Goal: Task Accomplishment & Management: Manage account settings

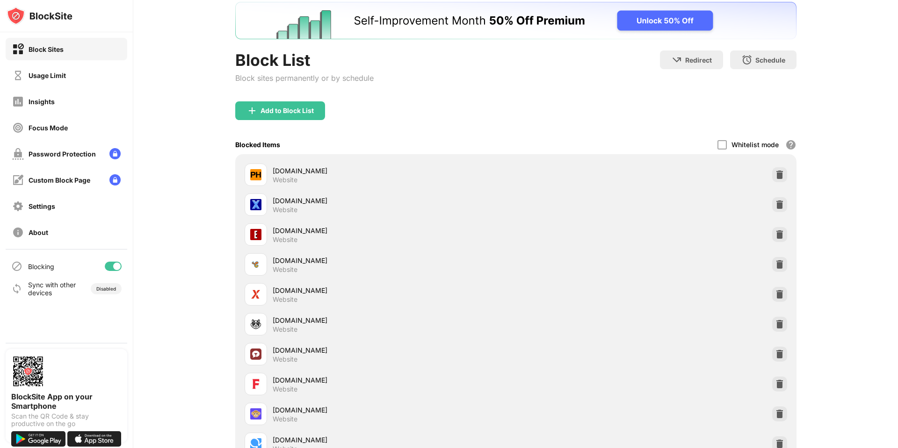
scroll to position [47, 0]
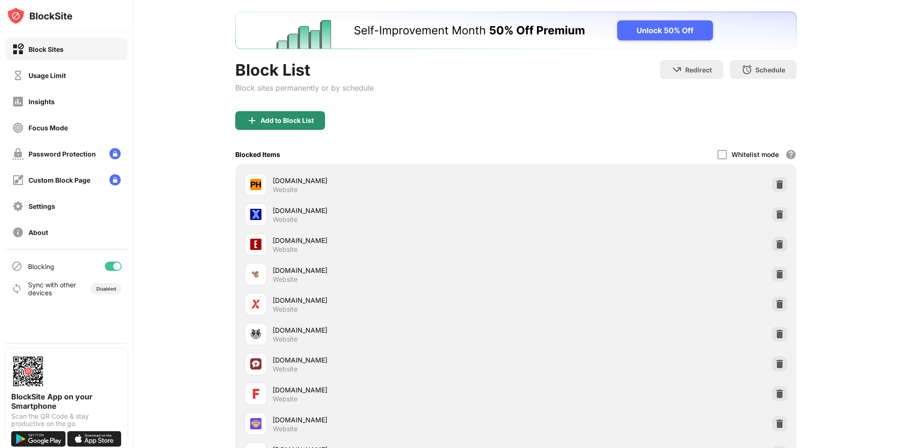
click at [307, 124] on div "Add to Block List" at bounding box center [280, 120] width 90 height 19
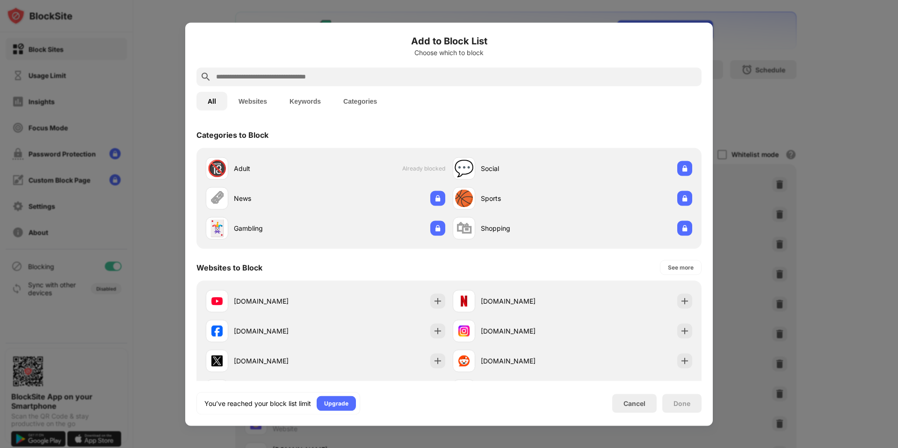
click at [291, 73] on input "text" at bounding box center [456, 76] width 483 height 11
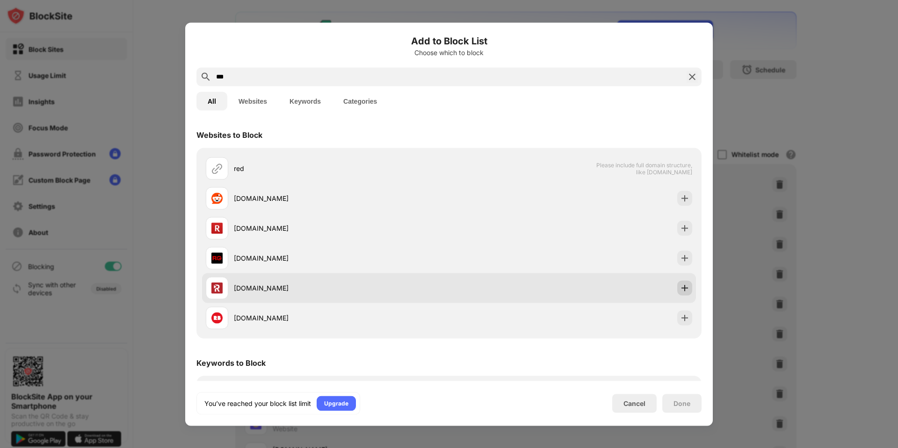
type input "***"
click at [680, 292] on img at bounding box center [684, 287] width 9 height 9
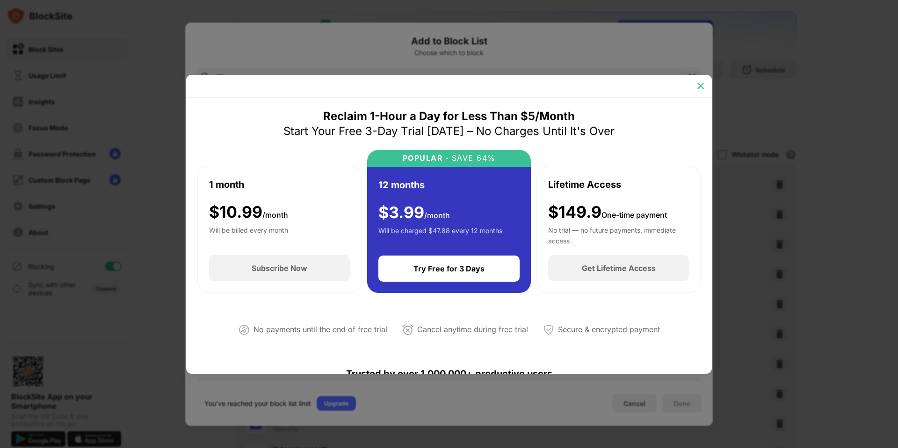
click at [697, 87] on img at bounding box center [700, 85] width 9 height 9
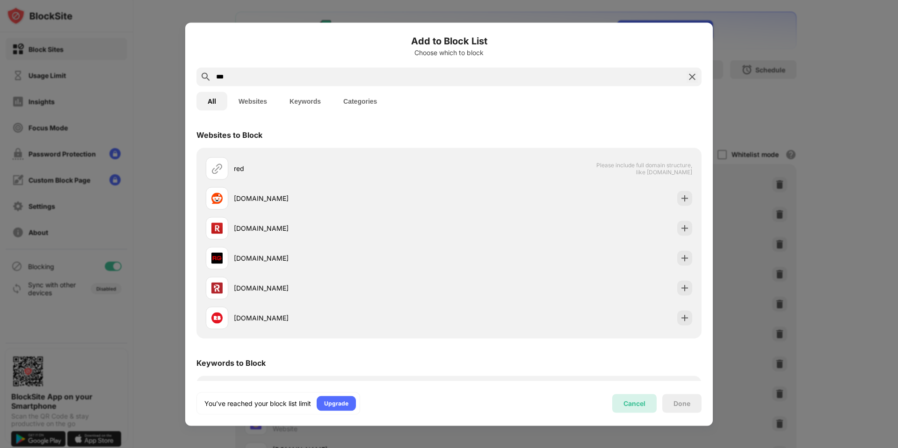
click at [634, 405] on div "Cancel" at bounding box center [634, 404] width 22 height 8
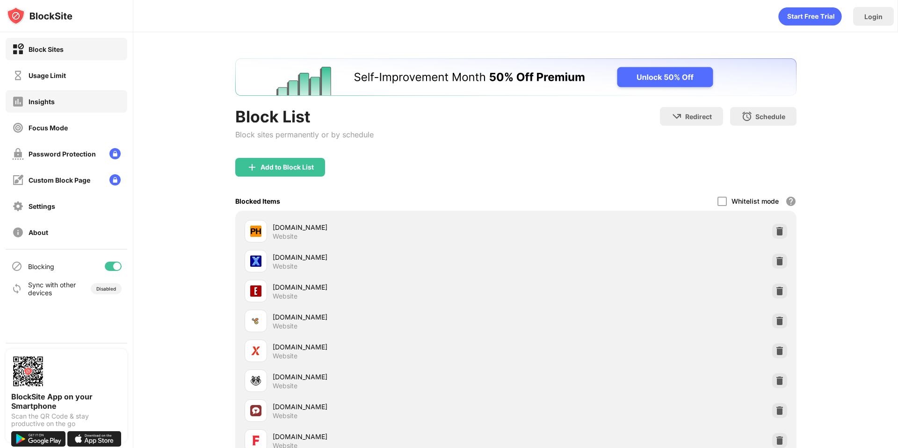
click at [66, 104] on div "Insights" at bounding box center [67, 101] width 122 height 22
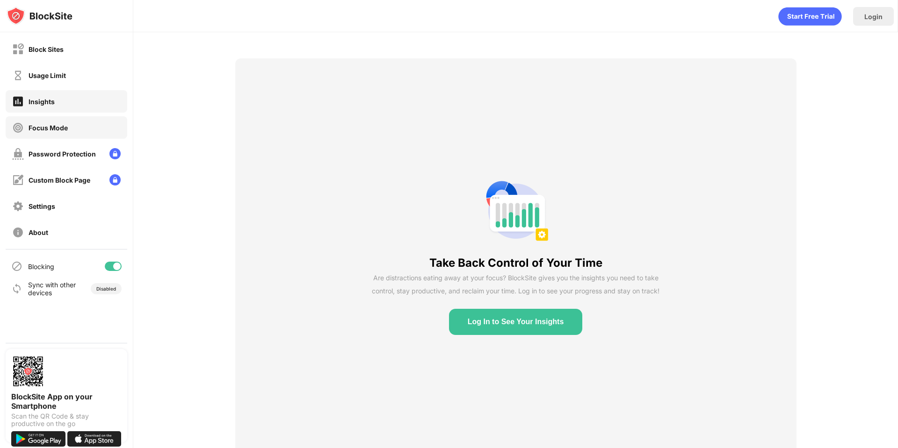
click at [72, 126] on div "Focus Mode" at bounding box center [67, 127] width 122 height 22
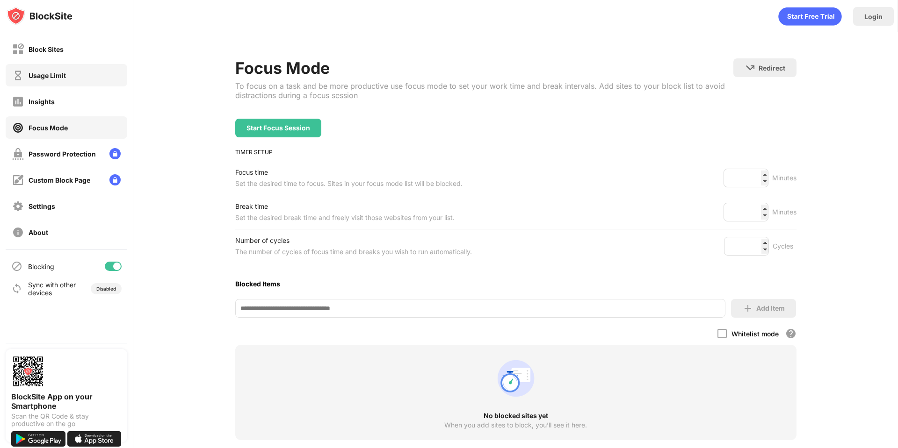
click at [78, 85] on div "Usage Limit" at bounding box center [67, 75] width 122 height 22
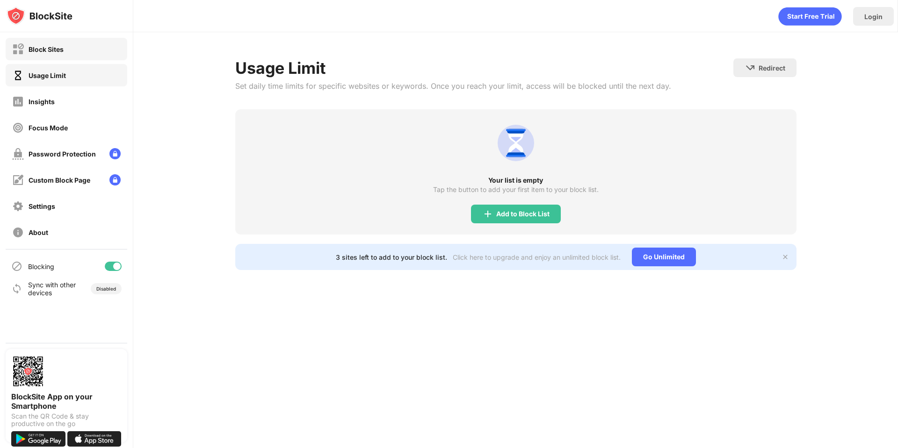
click at [73, 57] on div "Block Sites" at bounding box center [67, 49] width 122 height 22
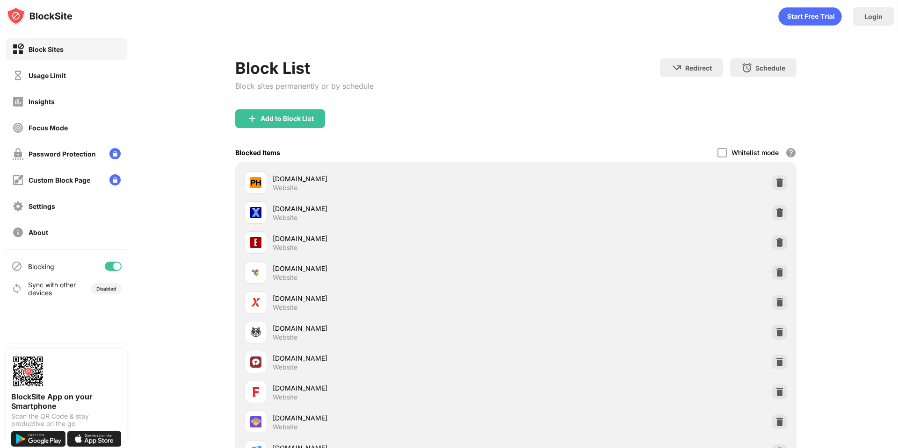
drag, startPoint x: 680, startPoint y: 62, endPoint x: 708, endPoint y: -2, distance: 69.9
click at [708, 0] on html "Block Sites Usage Limit Insights Focus Mode Password Protection Custom Block Pa…" at bounding box center [449, 224] width 898 height 448
